Goal: Task Accomplishment & Management: Complete application form

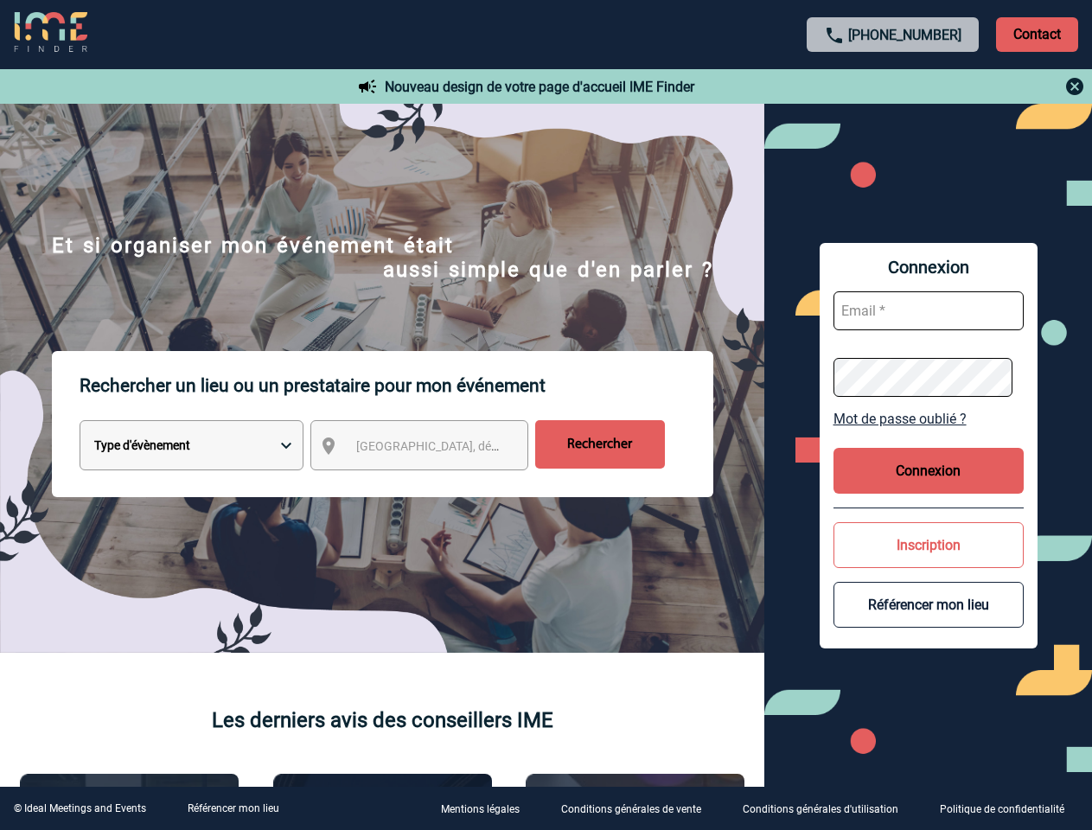
click at [546, 415] on p "Rechercher un lieu ou un prestataire pour mon événement" at bounding box center [397, 385] width 634 height 69
click at [1037, 34] on p "Contact" at bounding box center [1037, 34] width 82 height 35
click at [893, 86] on div at bounding box center [893, 86] width 385 height 21
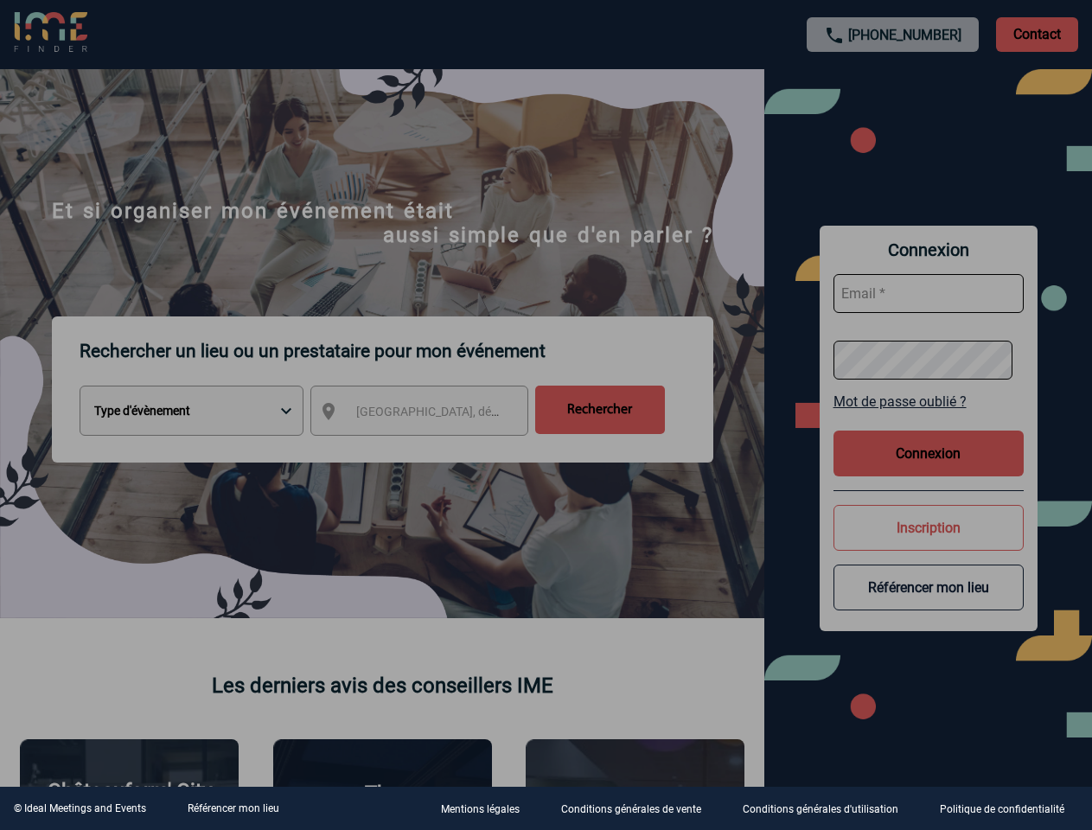
click at [435, 449] on div at bounding box center [546, 415] width 1092 height 830
click at [929, 418] on div at bounding box center [546, 415] width 1092 height 830
click at [929, 470] on div at bounding box center [546, 415] width 1092 height 830
click at [929, 545] on div at bounding box center [546, 415] width 1092 height 830
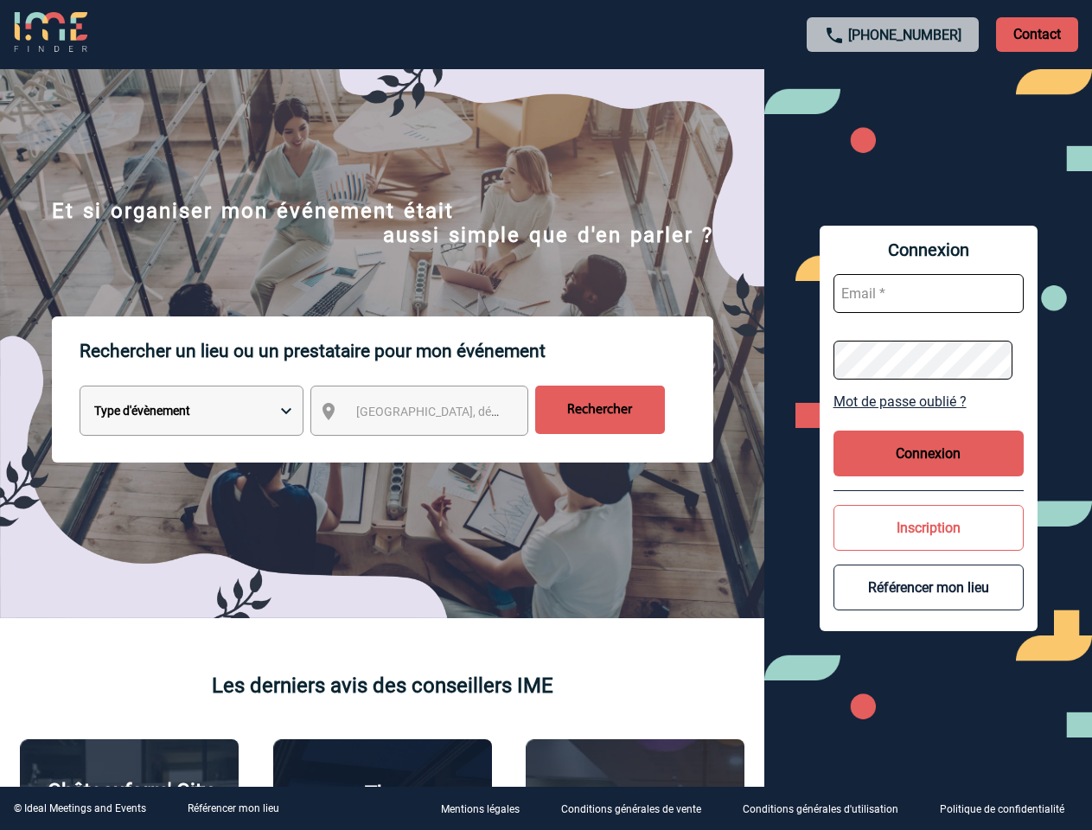
click at [929, 604] on button "Référencer mon lieu" at bounding box center [928, 588] width 190 height 46
click at [233, 808] on link "Référencer mon lieu" at bounding box center [234, 808] width 92 height 12
